Goal: Task Accomplishment & Management: Use online tool/utility

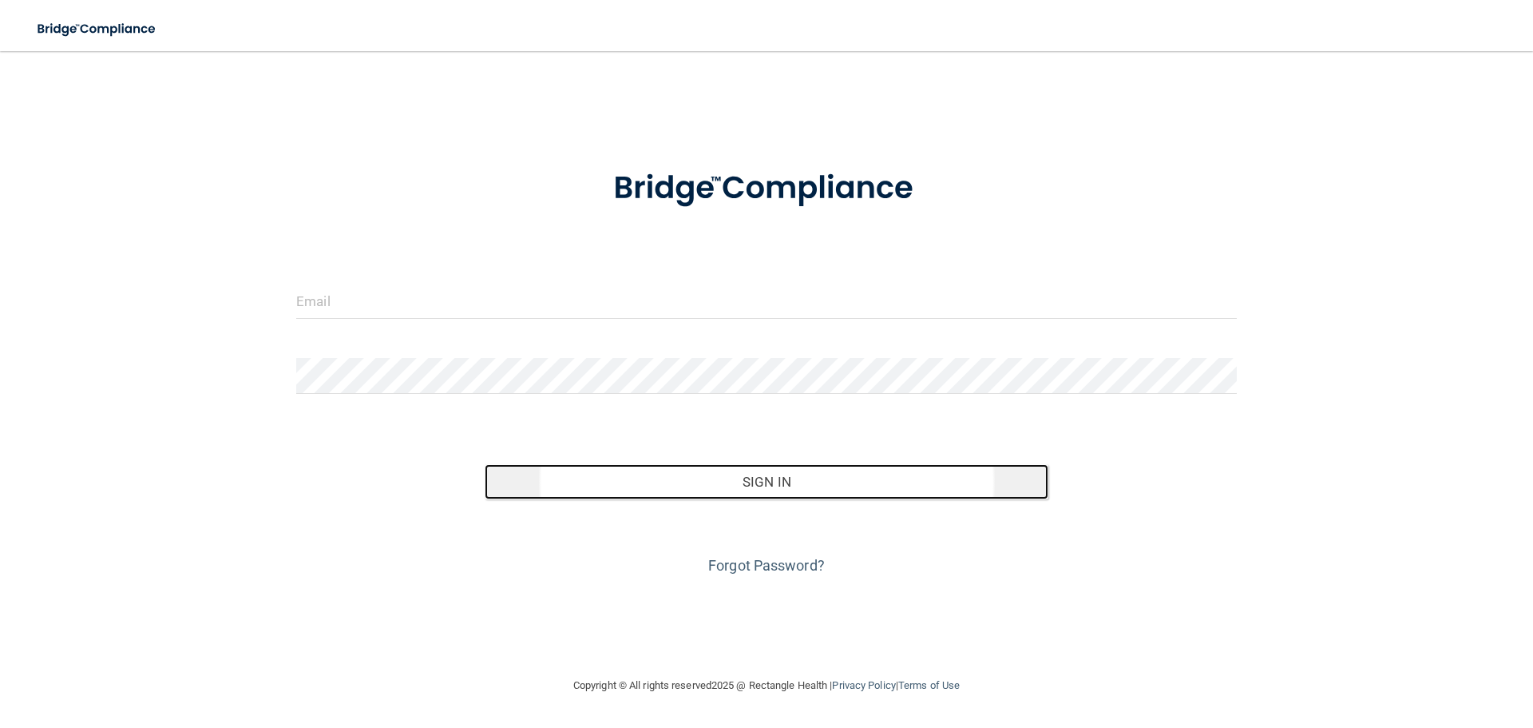
click at [778, 484] on button "Sign In" at bounding box center [767, 481] width 565 height 35
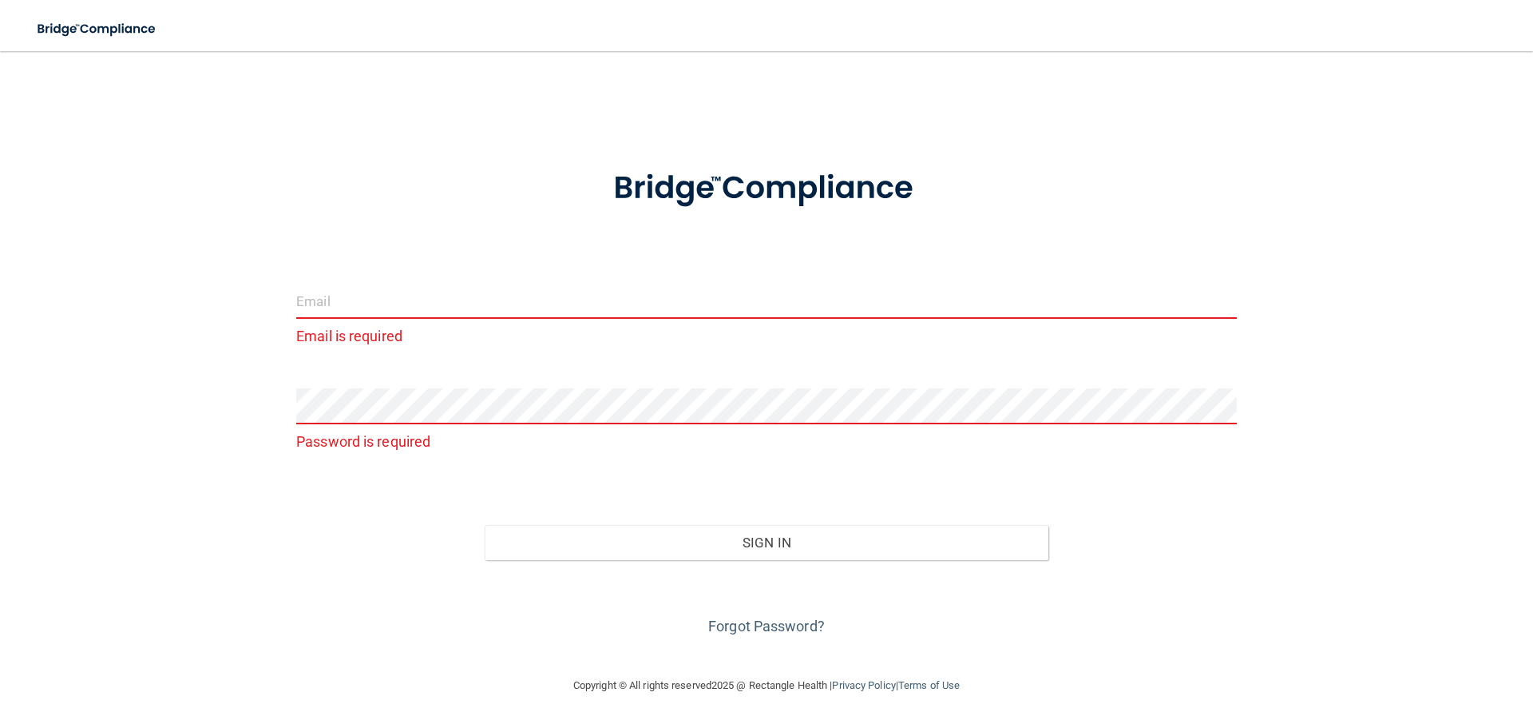
click at [413, 306] on input "email" at bounding box center [766, 301] width 941 height 36
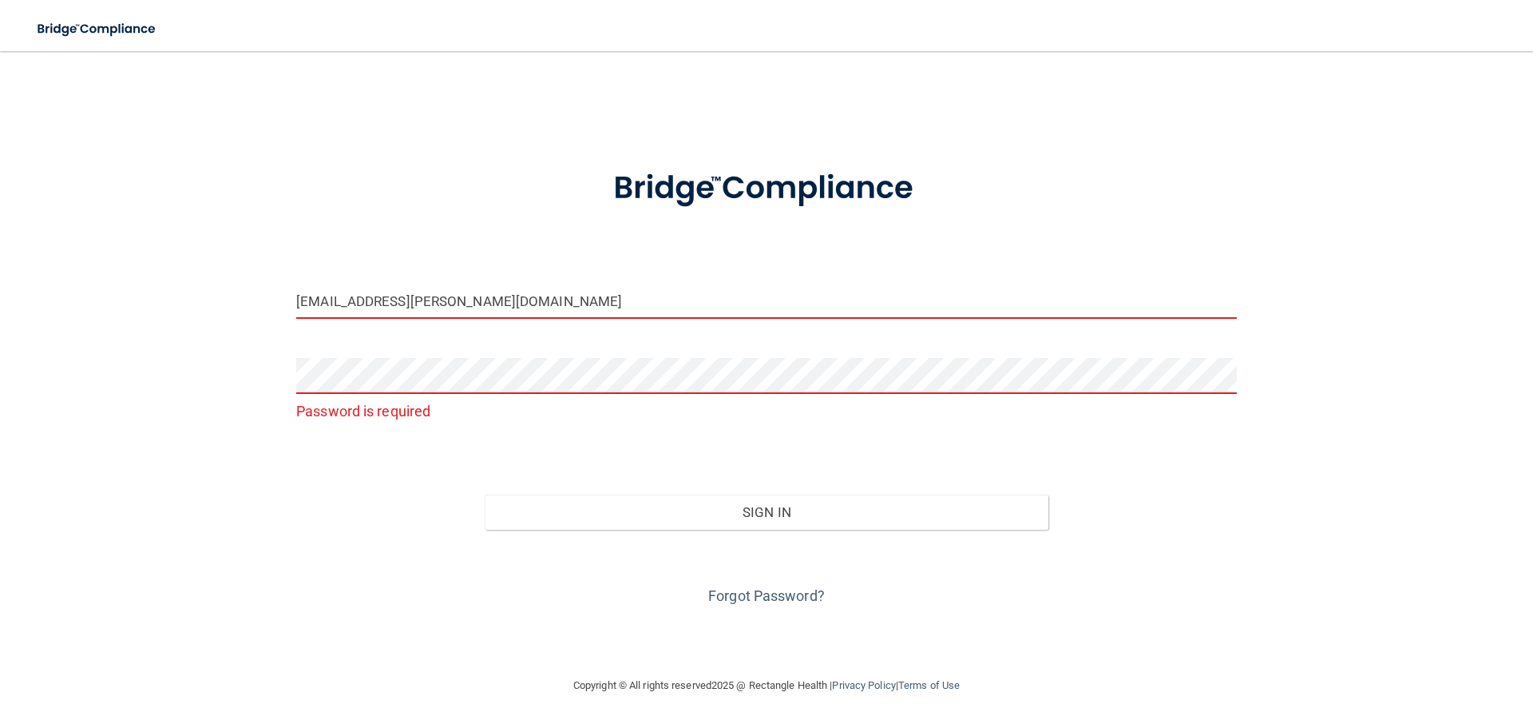
type input "[EMAIL_ADDRESS][PERSON_NAME][DOMAIN_NAME]"
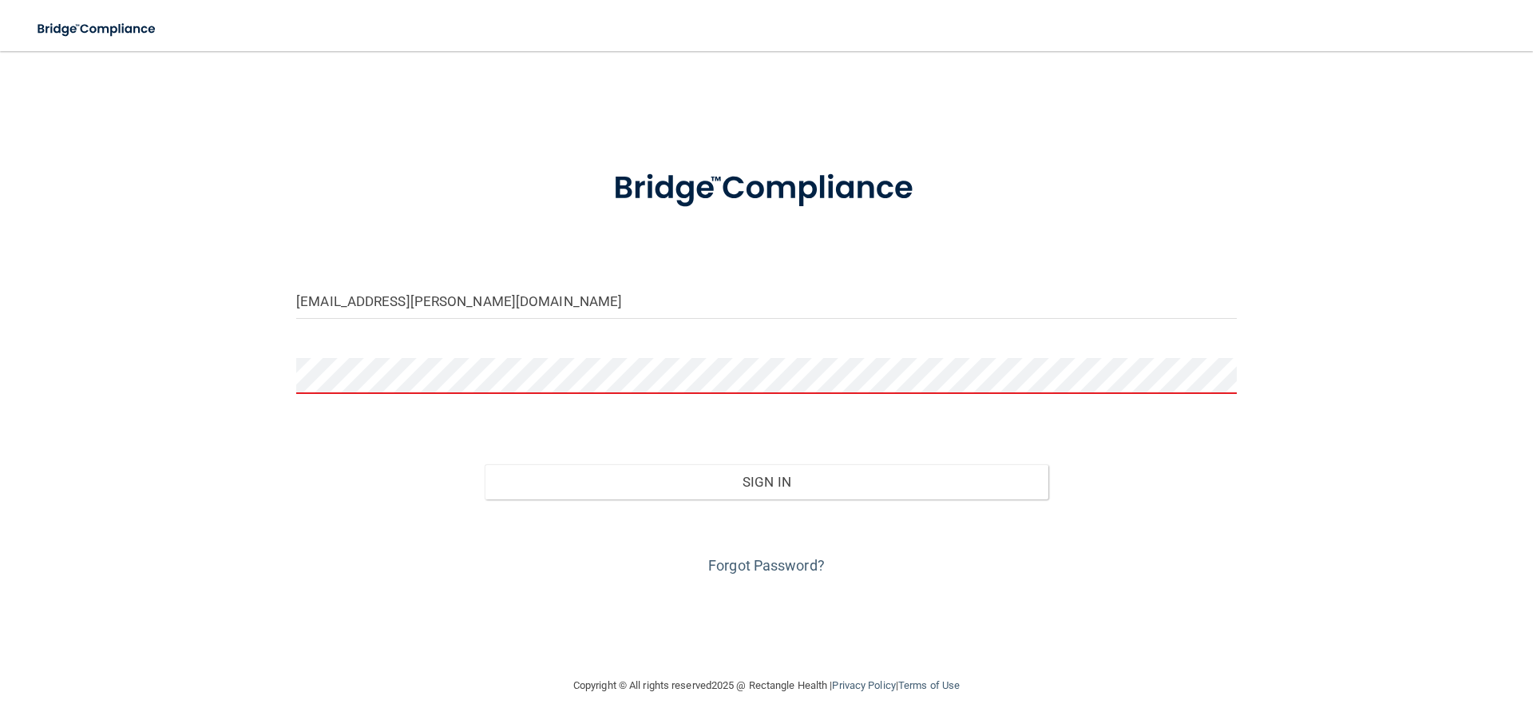
click at [485, 464] on button "Sign In" at bounding box center [767, 481] width 565 height 35
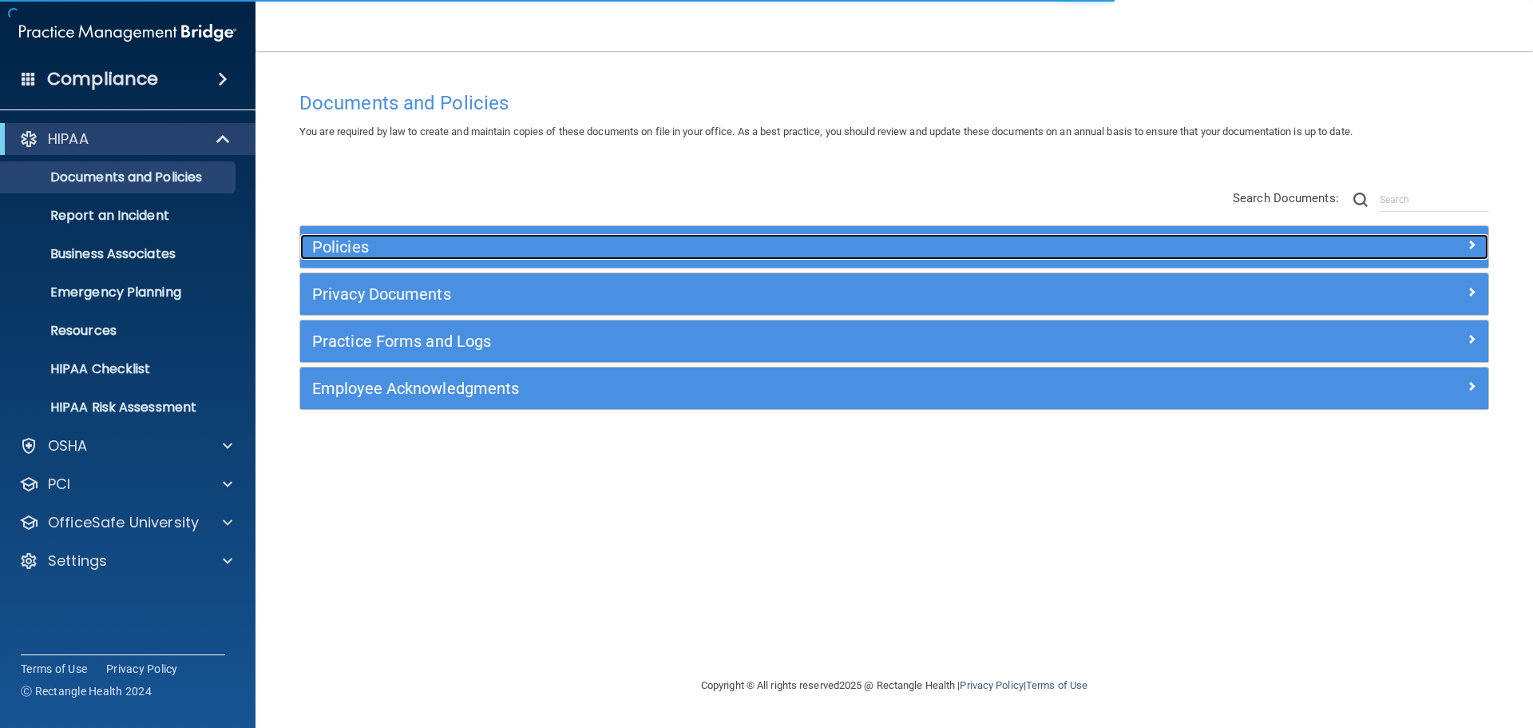
click at [339, 242] on h5 "Policies" at bounding box center [745, 247] width 867 height 18
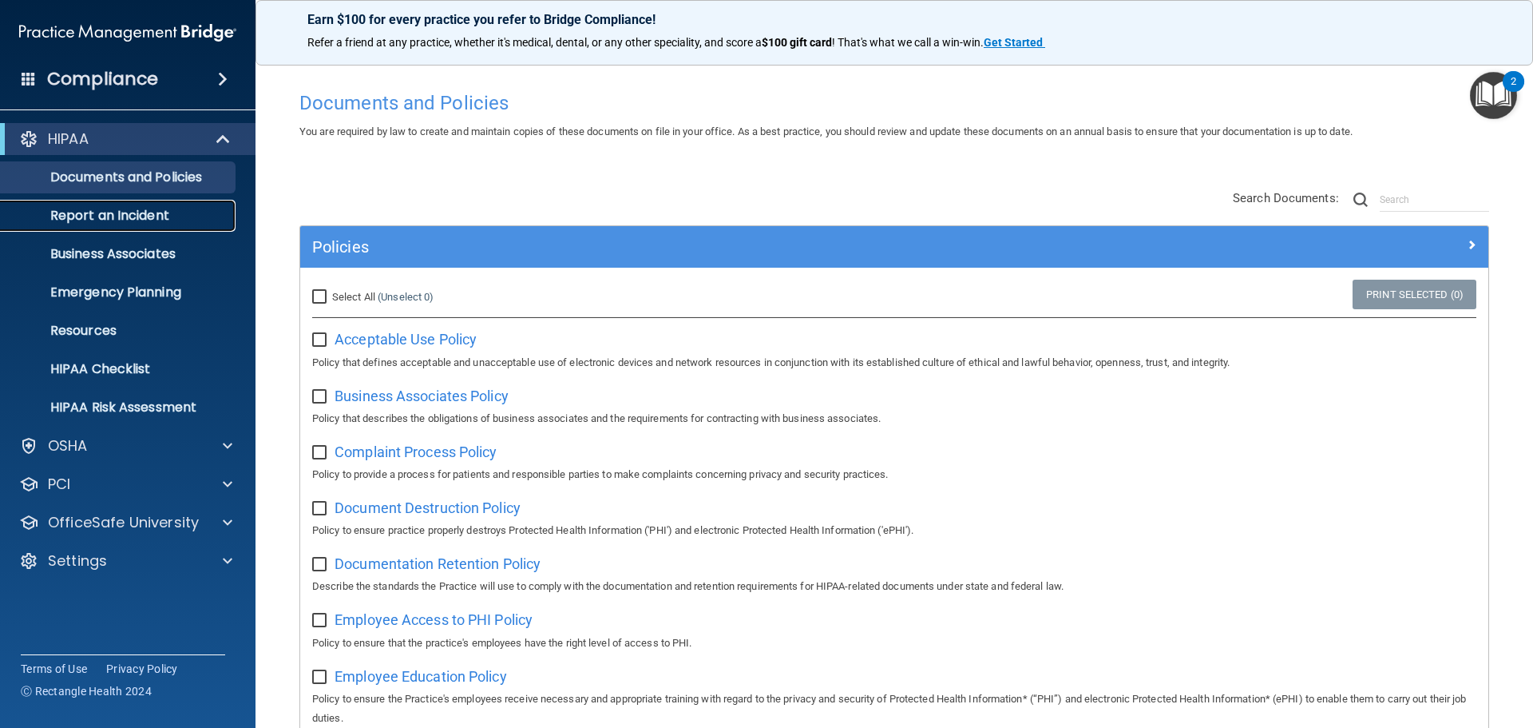
click at [127, 208] on p "Report an Incident" at bounding box center [119, 216] width 218 height 16
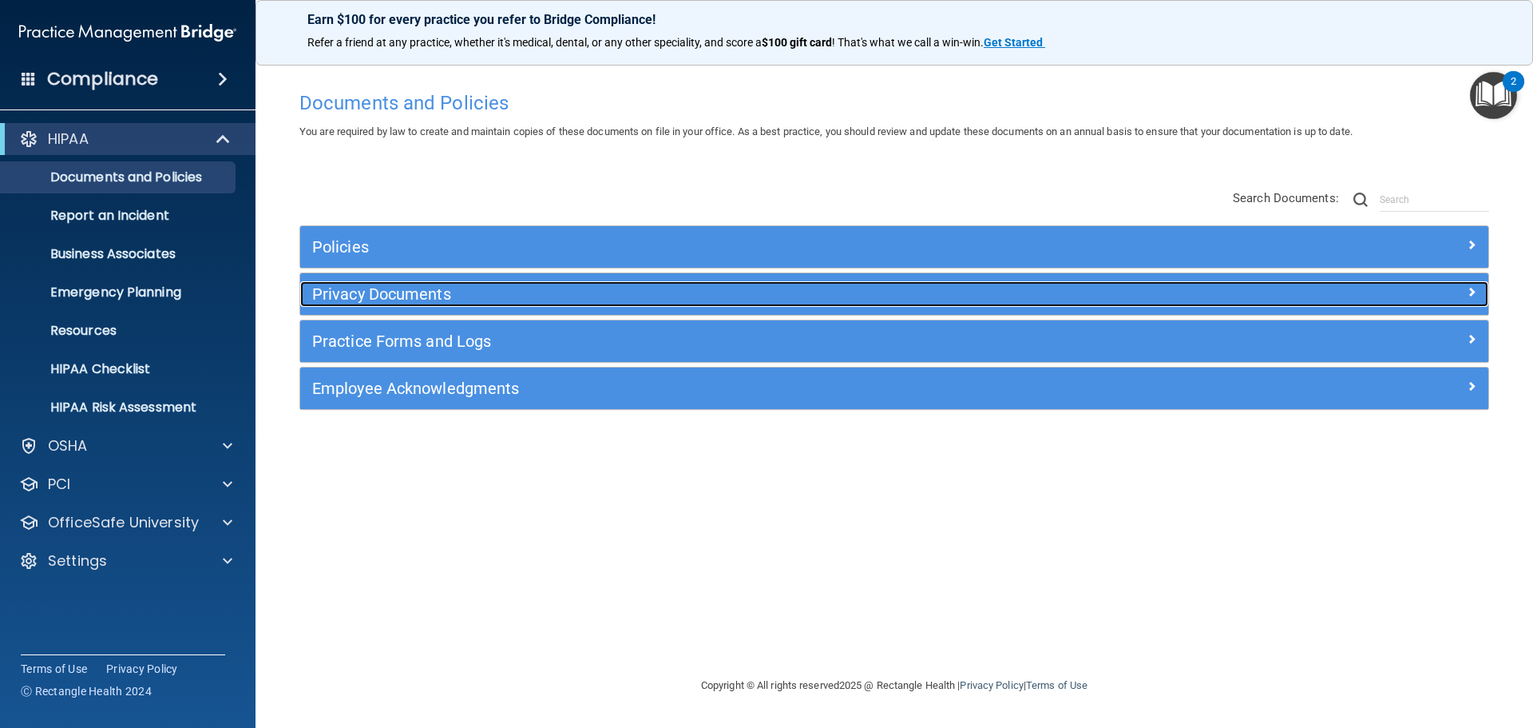
click at [455, 293] on h5 "Privacy Documents" at bounding box center [745, 294] width 867 height 18
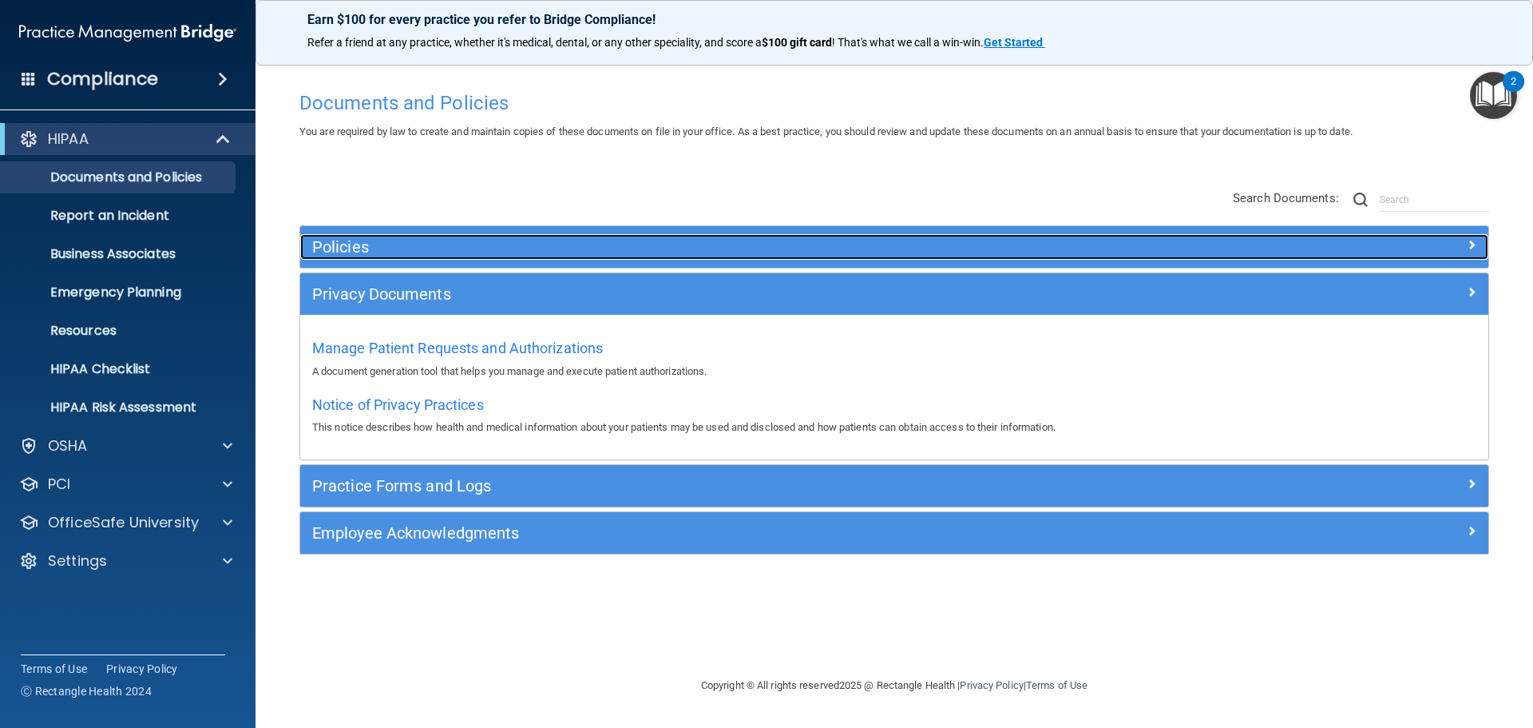
click at [362, 250] on h5 "Policies" at bounding box center [745, 247] width 867 height 18
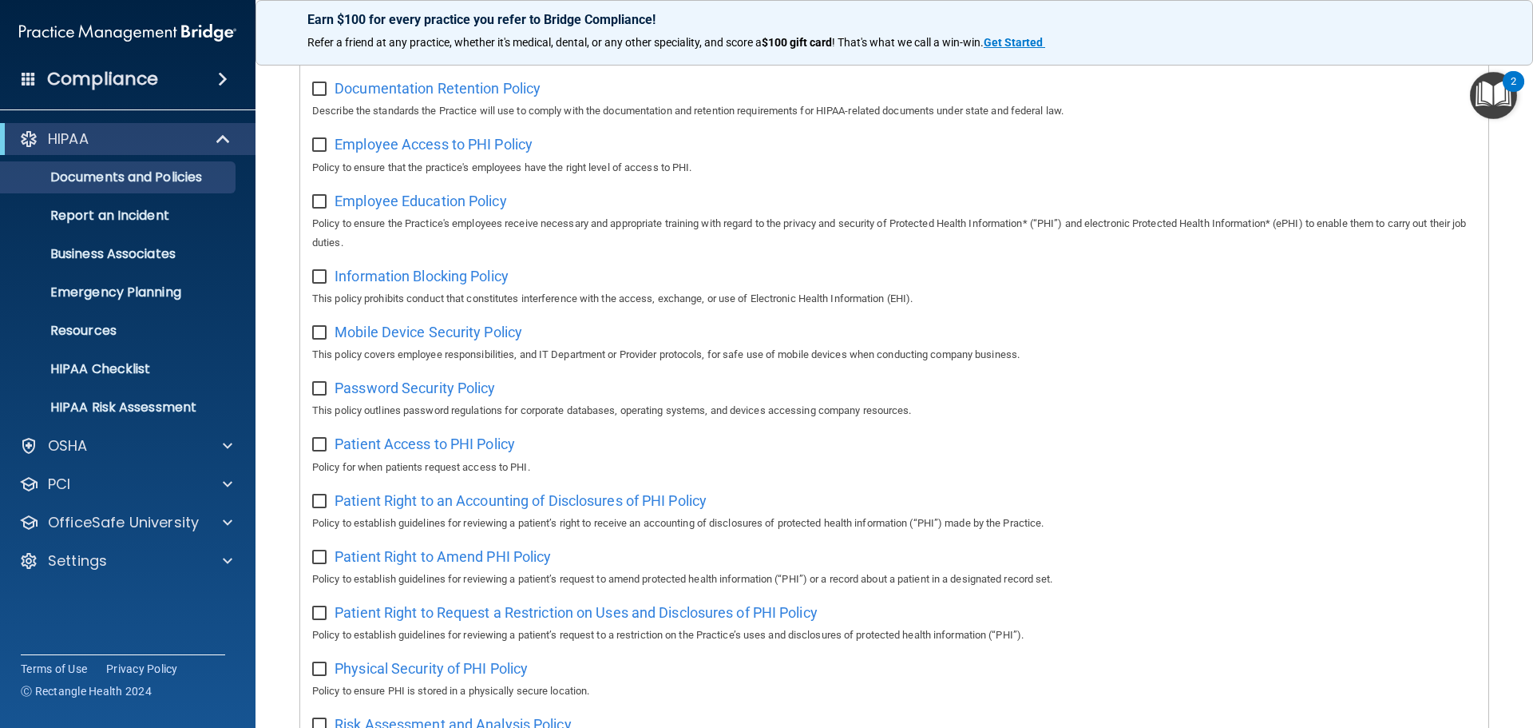
scroll to position [559, 0]
